Goal: Complete application form

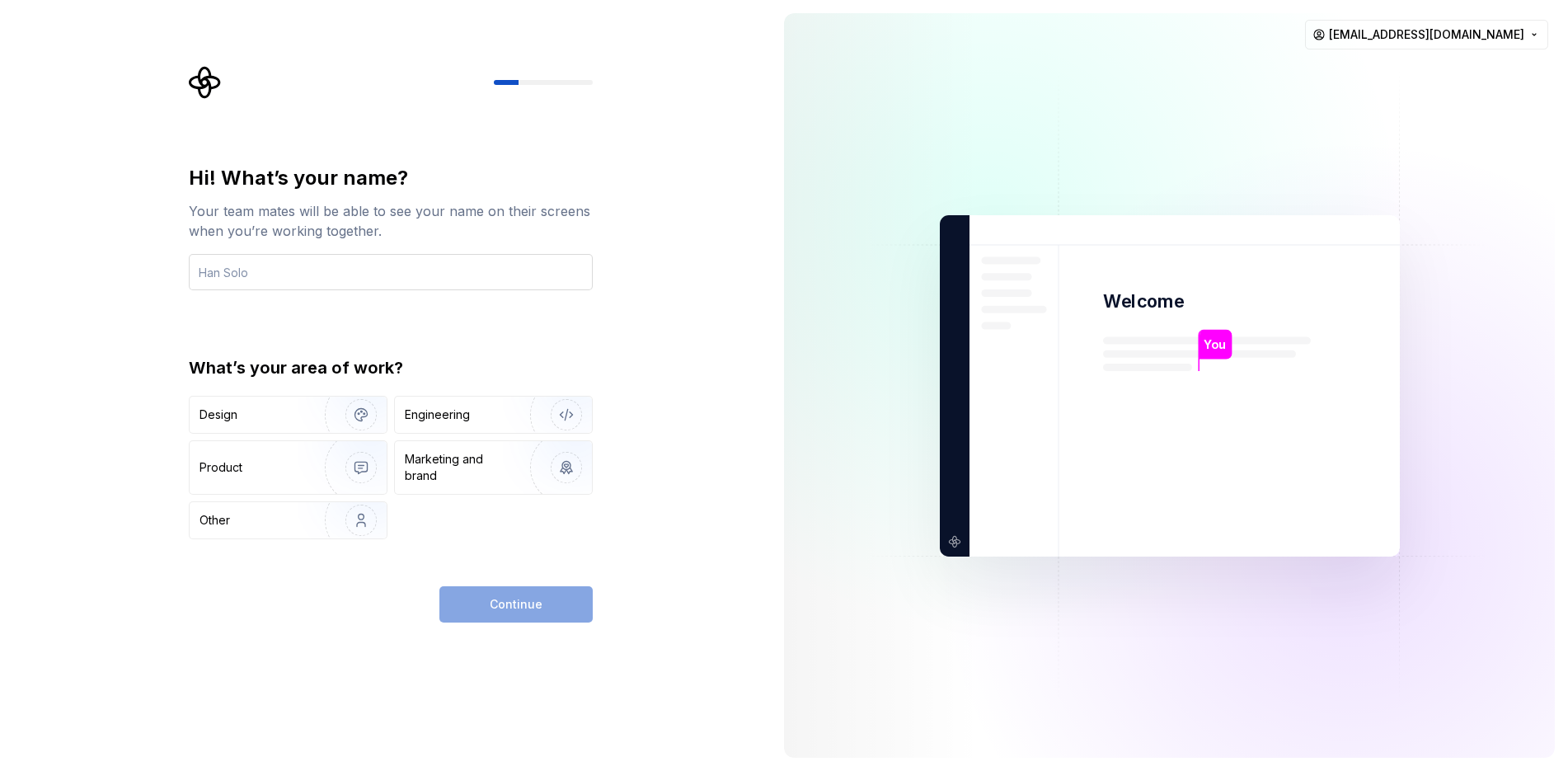
click at [341, 277] on input "text" at bounding box center [391, 272] width 404 height 37
click at [328, 269] on input "text" at bounding box center [391, 272] width 404 height 37
type input "Guilherme Buosi"
click at [337, 521] on img "button" at bounding box center [350, 520] width 105 height 110
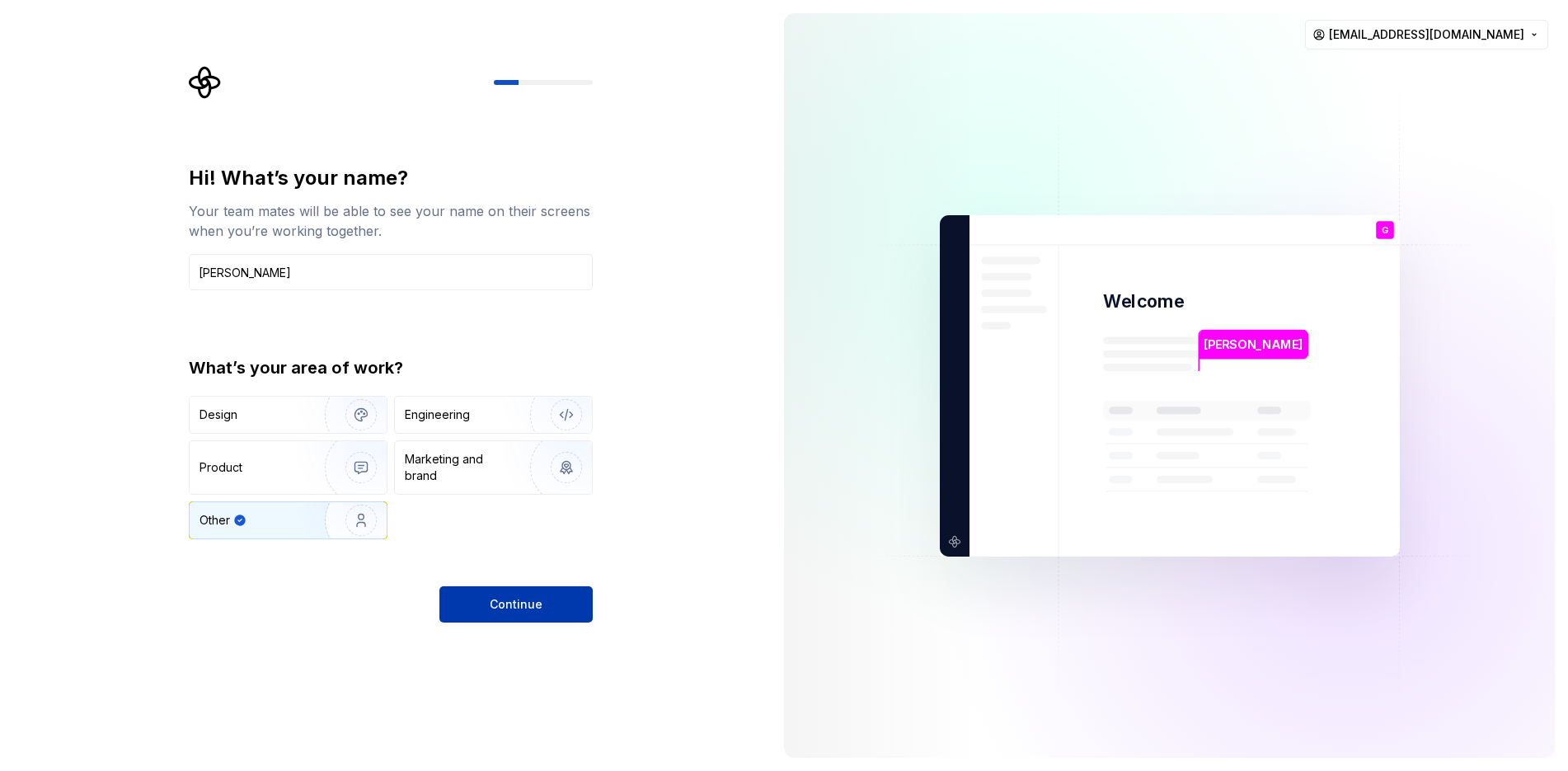
click at [502, 609] on span "Continue" at bounding box center [516, 604] width 53 height 17
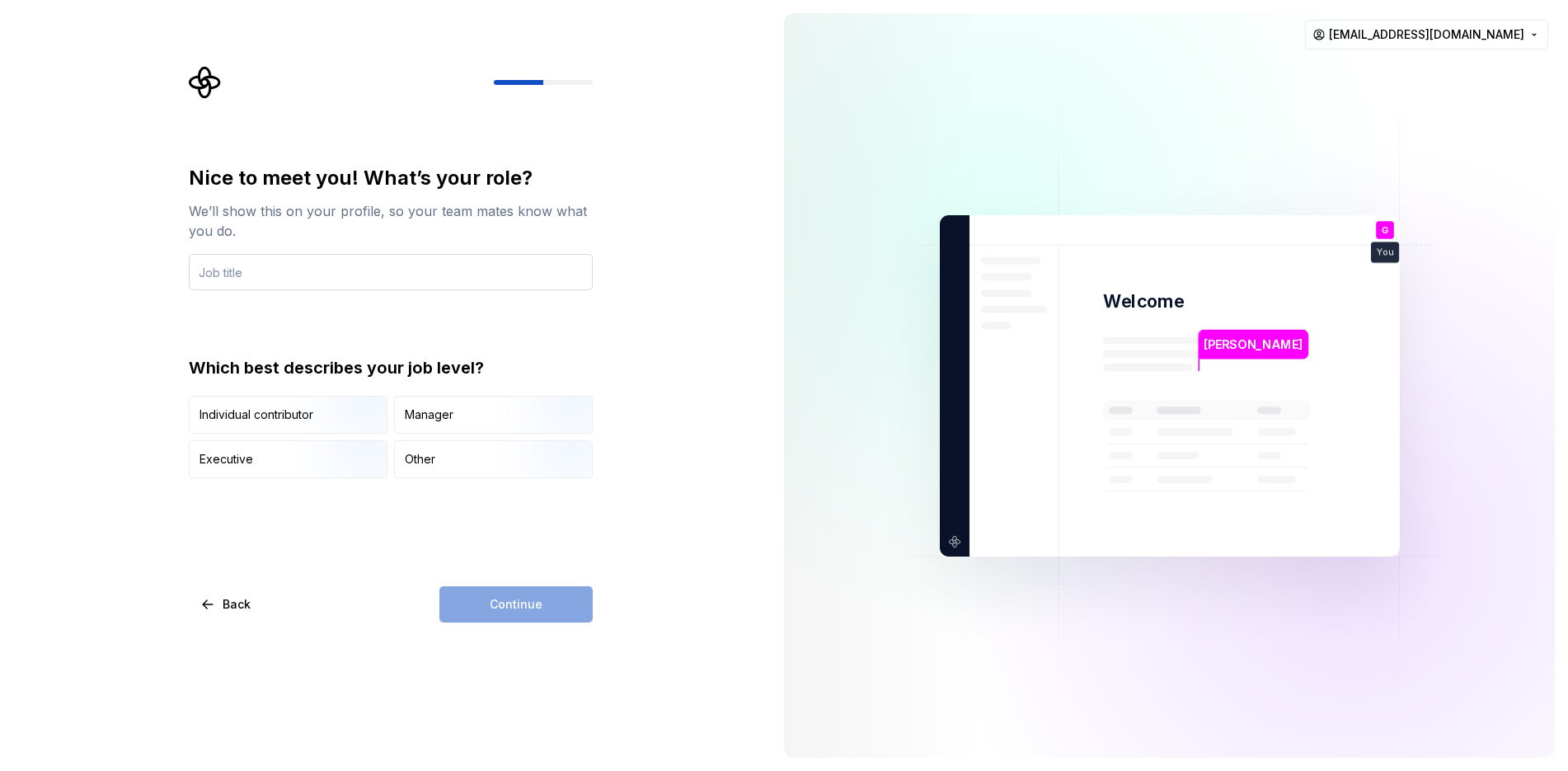
click at [317, 270] on input "text" at bounding box center [391, 272] width 404 height 37
